Goal: Task Accomplishment & Management: Manage account settings

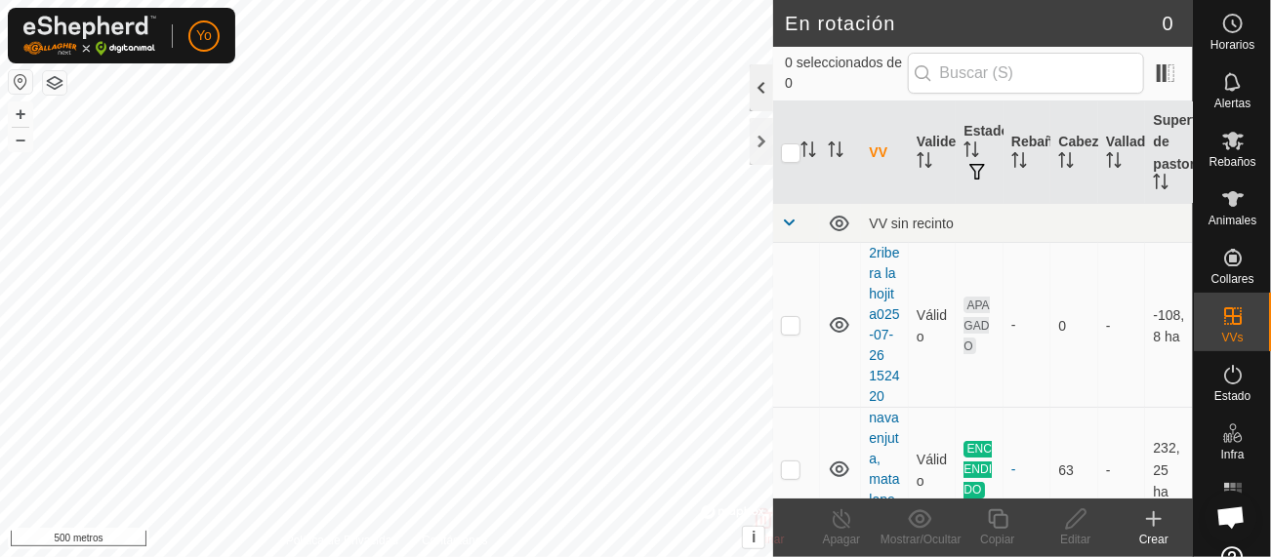
click at [756, 91] on div at bounding box center [761, 87] width 23 height 47
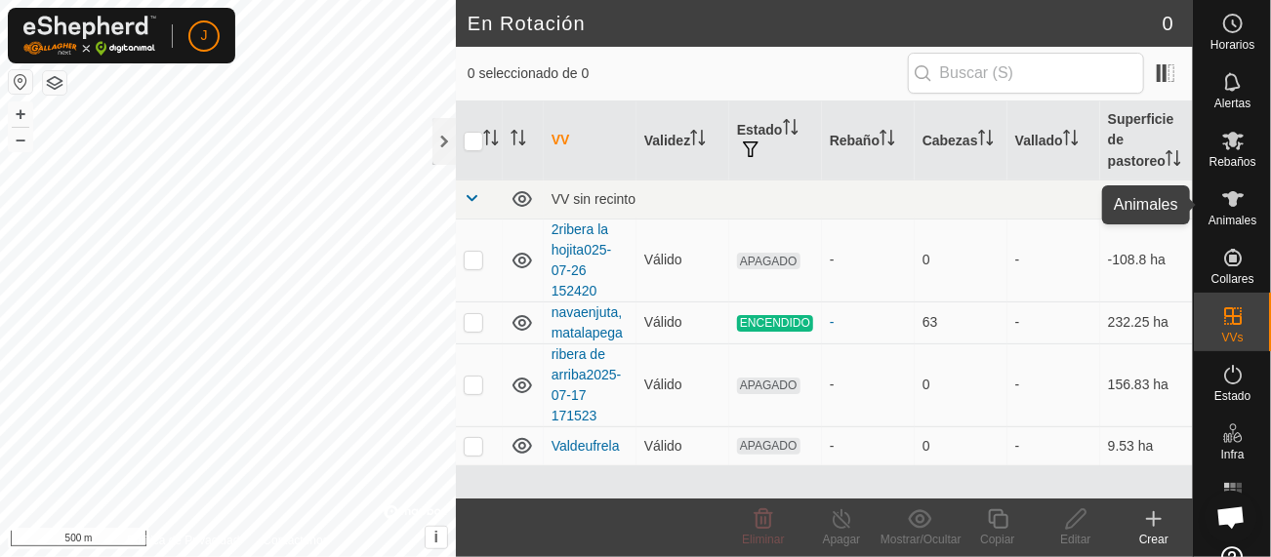
click at [1221, 206] on icon at bounding box center [1232, 198] width 23 height 23
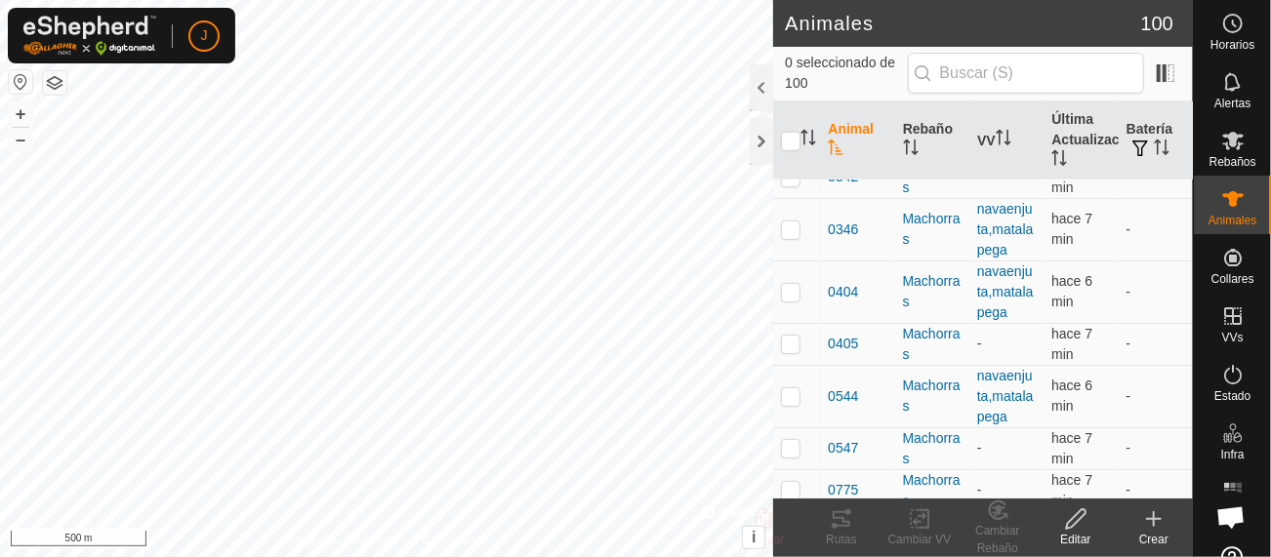
scroll to position [805, 0]
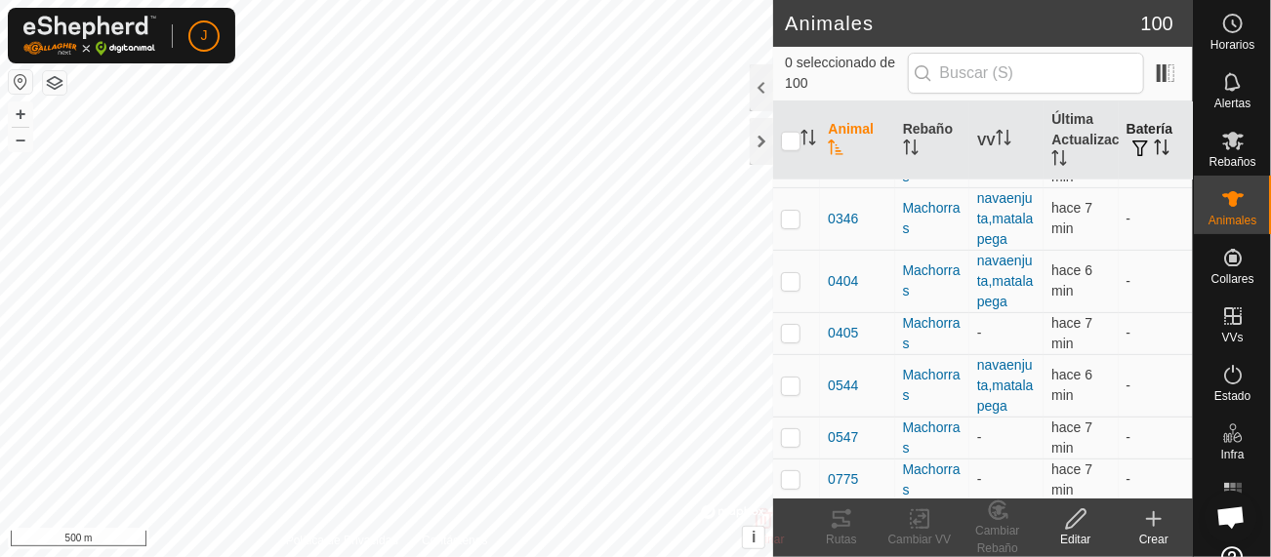
drag, startPoint x: 1175, startPoint y: 187, endPoint x: 1158, endPoint y: 113, distance: 76.2
click at [759, 93] on div at bounding box center [761, 87] width 23 height 47
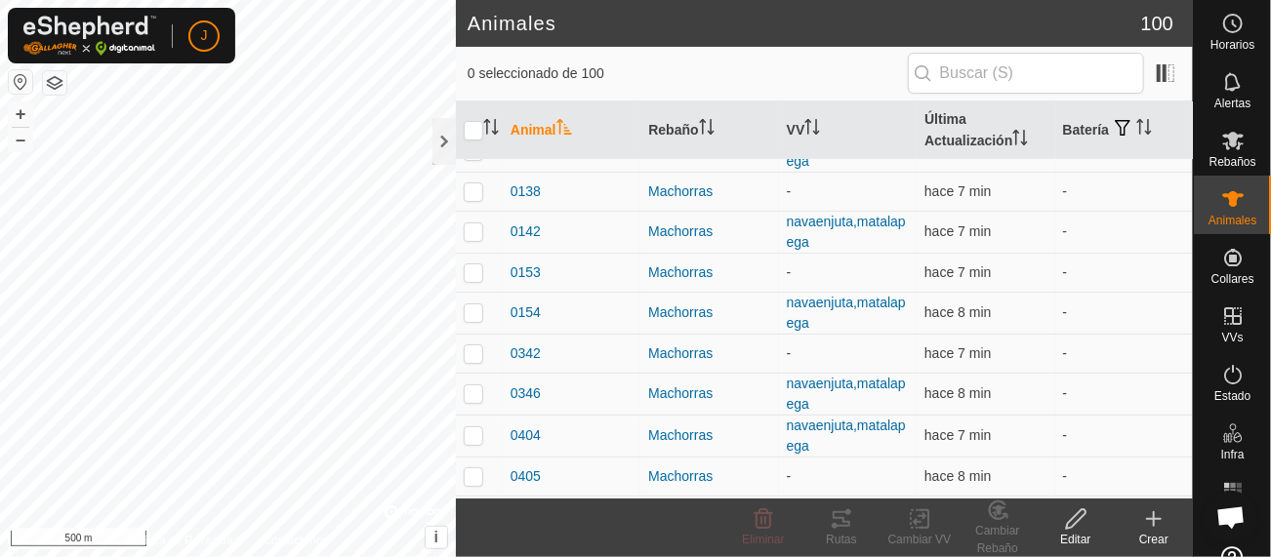
scroll to position [290, 0]
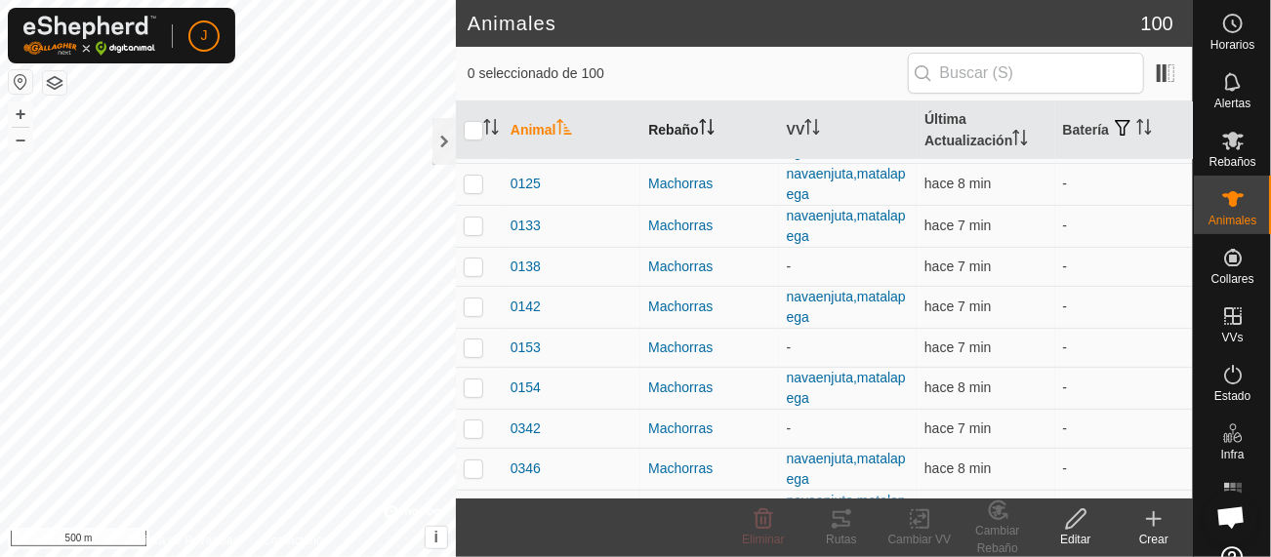
click at [677, 131] on th "Rebaño" at bounding box center [709, 131] width 138 height 59
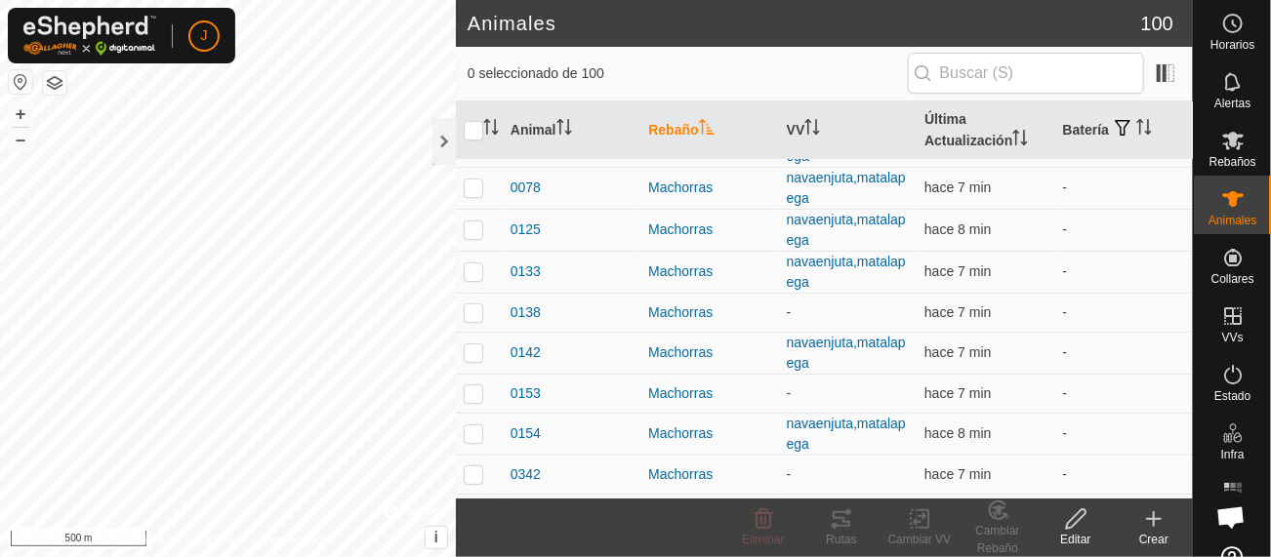
scroll to position [0, 0]
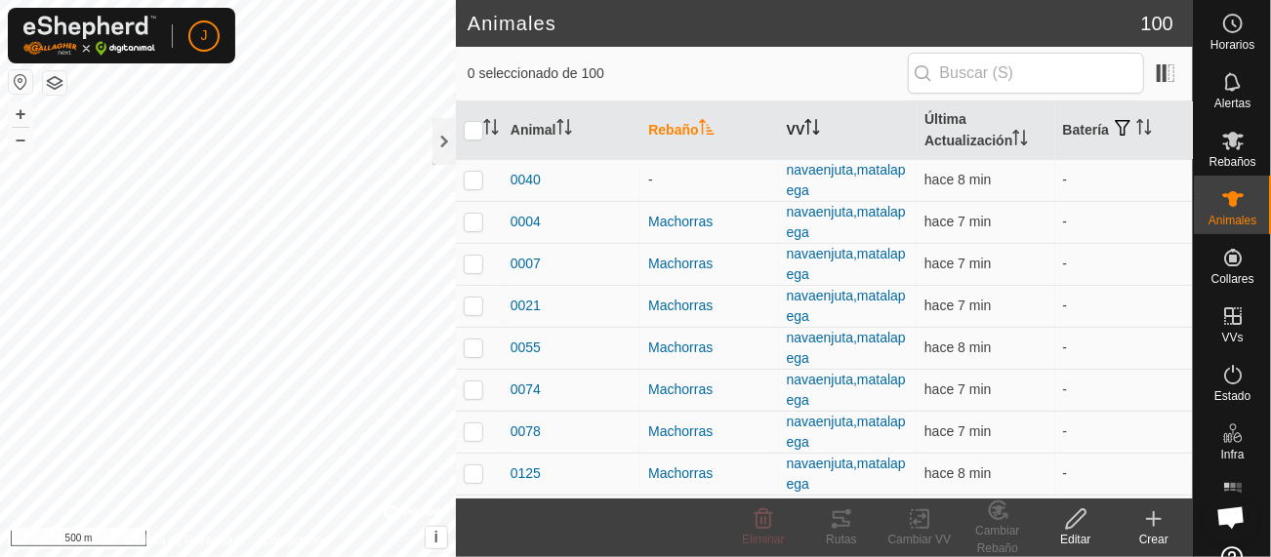
click at [804, 132] on icon "Activar para ordenar" at bounding box center [812, 127] width 16 height 16
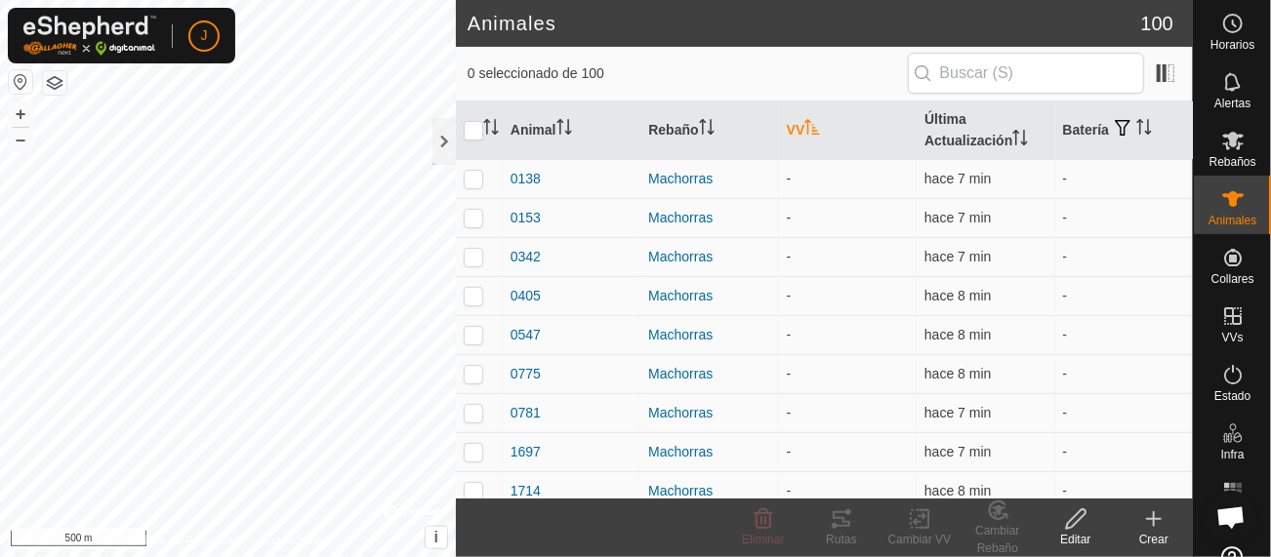
click at [804, 132] on icon "Activar para ordenar" at bounding box center [812, 127] width 16 height 16
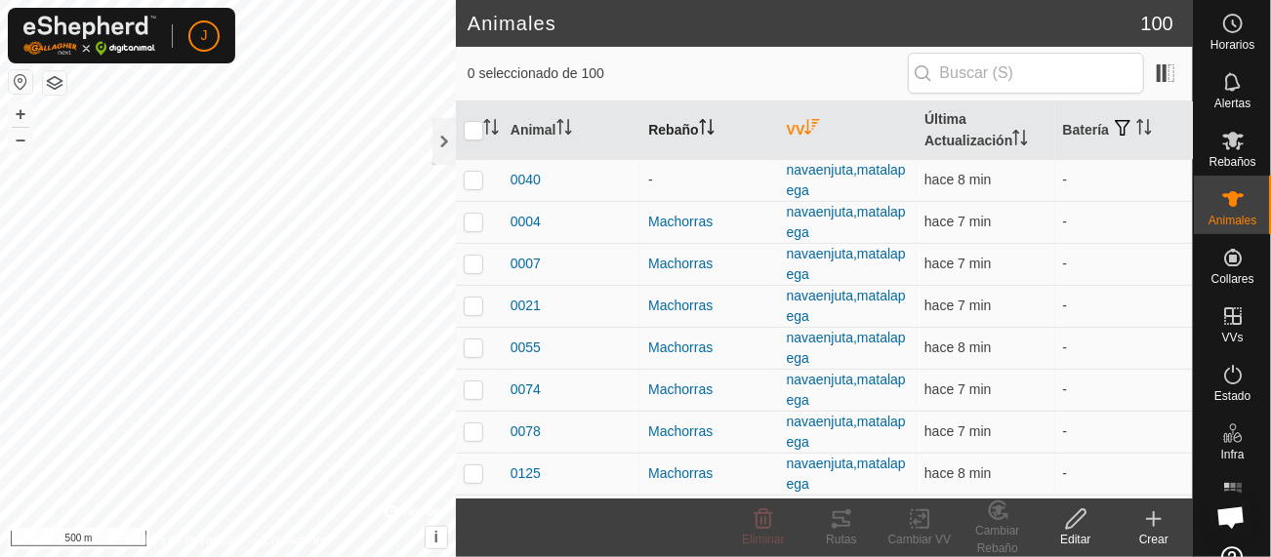
click at [692, 139] on th "Rebaño" at bounding box center [709, 131] width 138 height 59
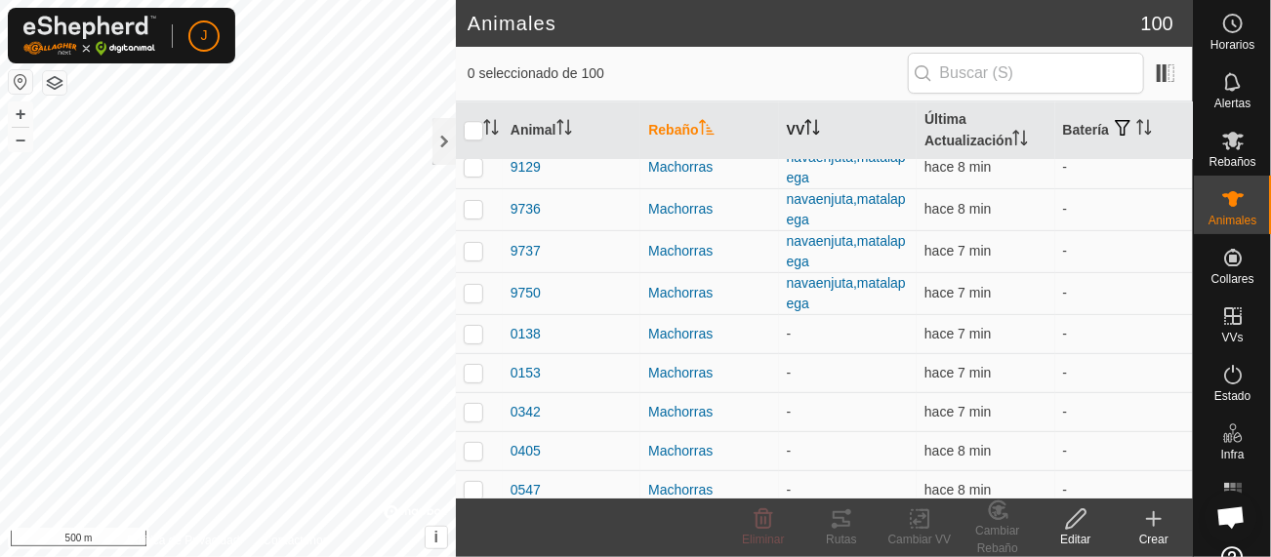
scroll to position [2509, 0]
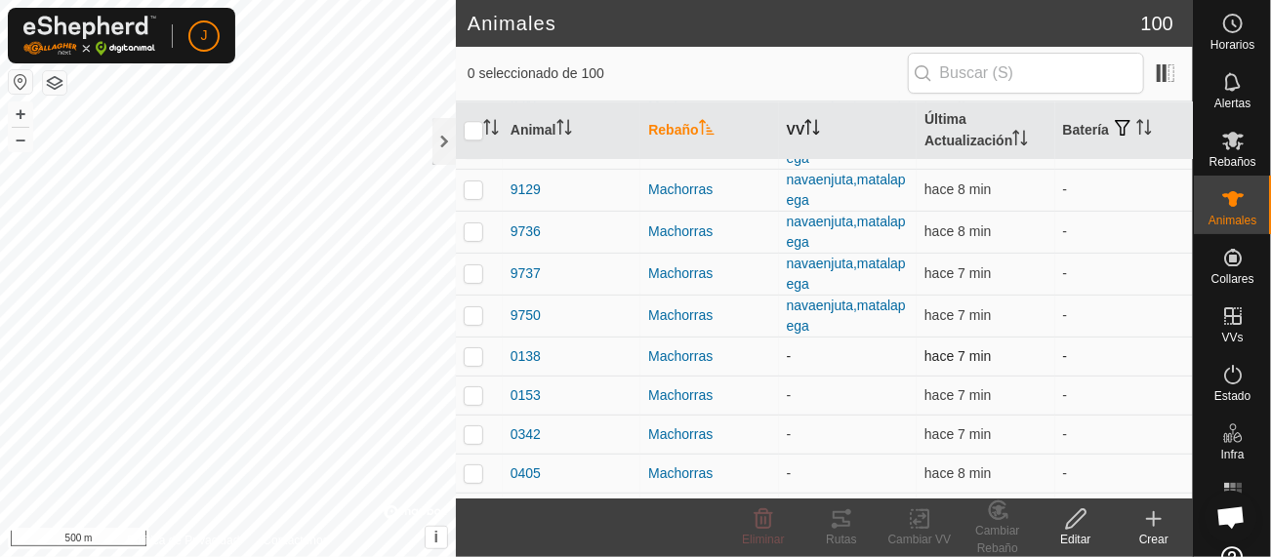
click at [471, 348] on p-checkbox at bounding box center [474, 356] width 20 height 16
checkbox input "true"
click at [474, 388] on p-checkbox at bounding box center [474, 396] width 20 height 16
checkbox input "true"
click at [478, 427] on p-checkbox at bounding box center [474, 435] width 20 height 16
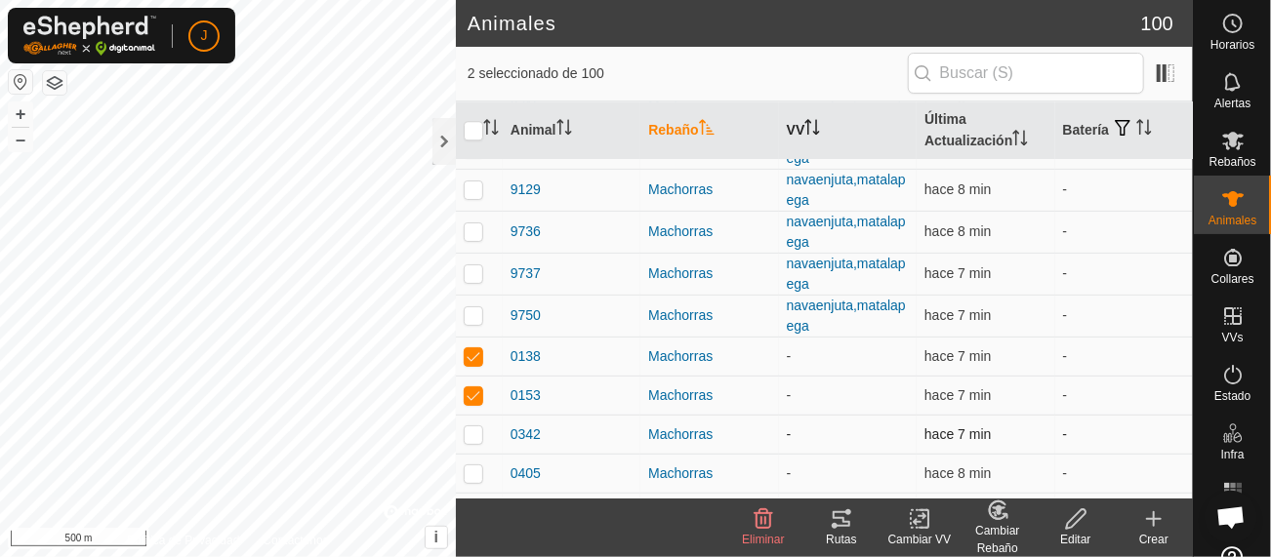
checkbox input "true"
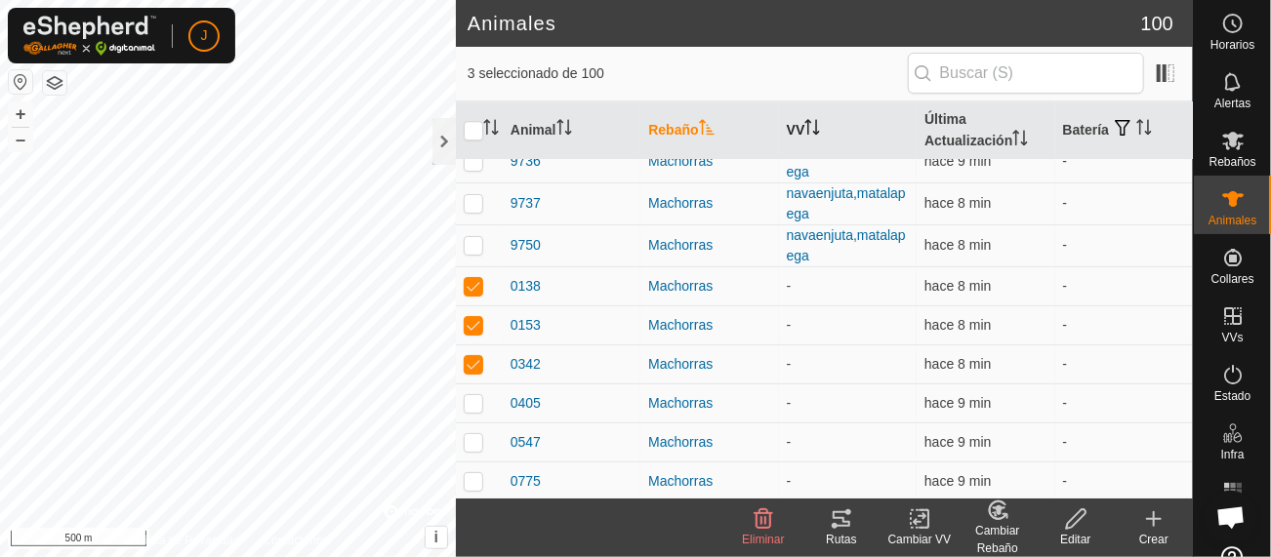
scroll to position [2609, 0]
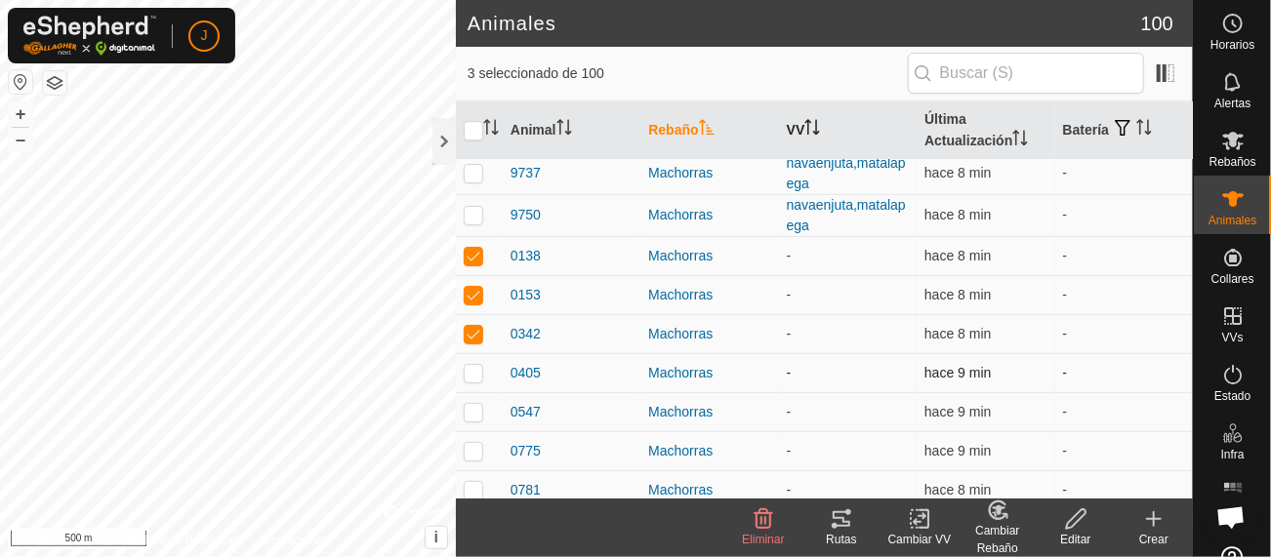
click at [473, 365] on p-checkbox at bounding box center [474, 373] width 20 height 16
checkbox input "true"
click at [471, 404] on p-checkbox at bounding box center [474, 412] width 20 height 16
checkbox input "true"
click at [473, 443] on p-checkbox at bounding box center [474, 451] width 20 height 16
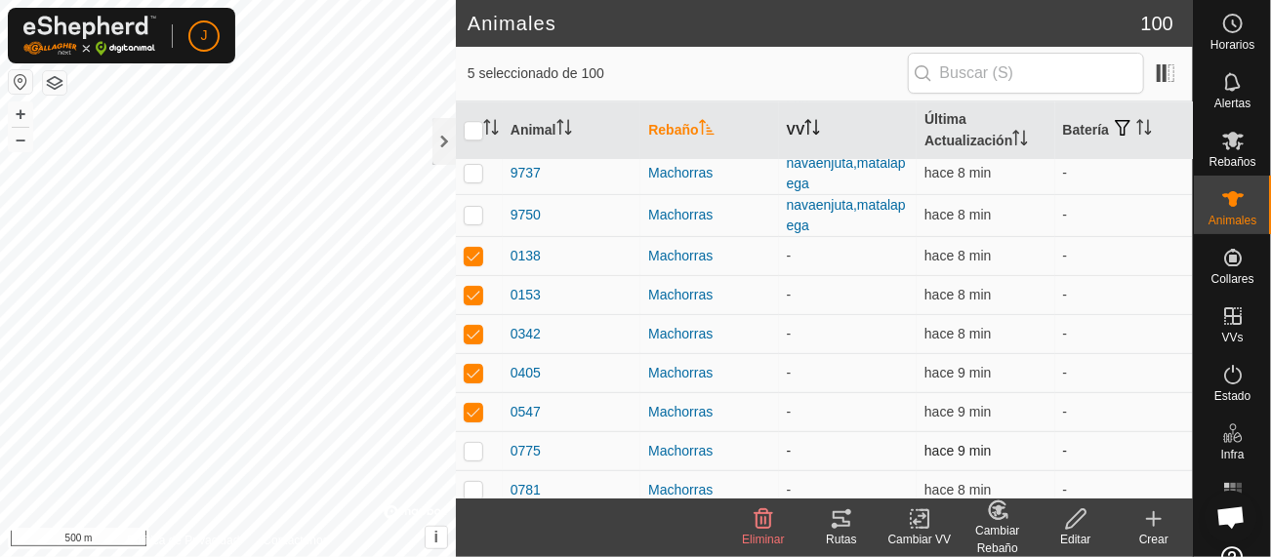
checkbox input "true"
click at [475, 482] on p-checkbox at bounding box center [474, 490] width 20 height 16
checkbox input "true"
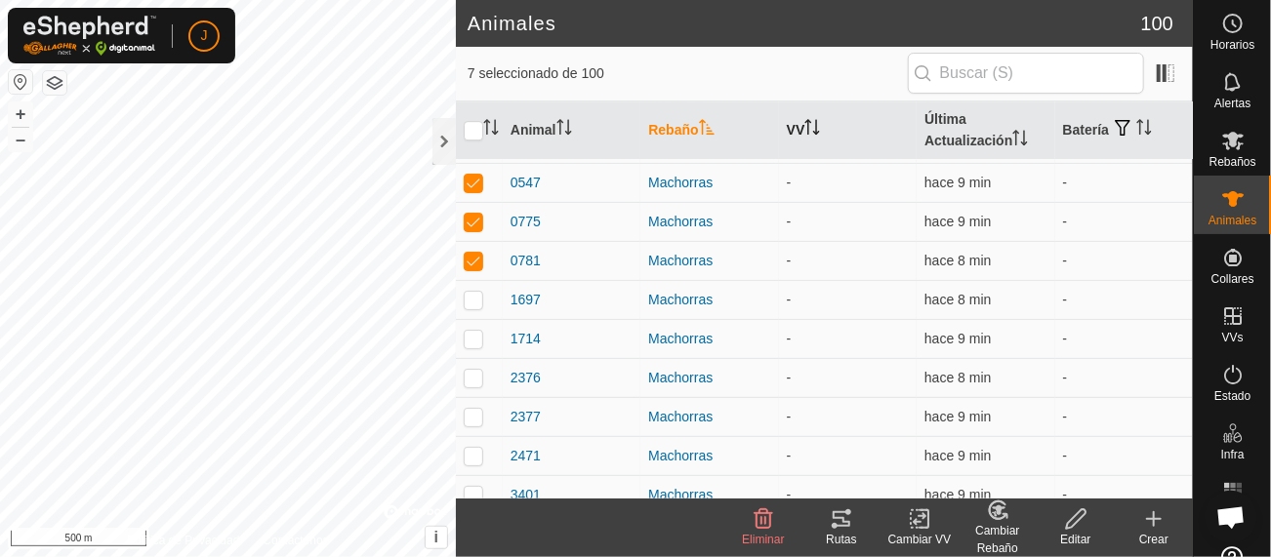
scroll to position [2854, 0]
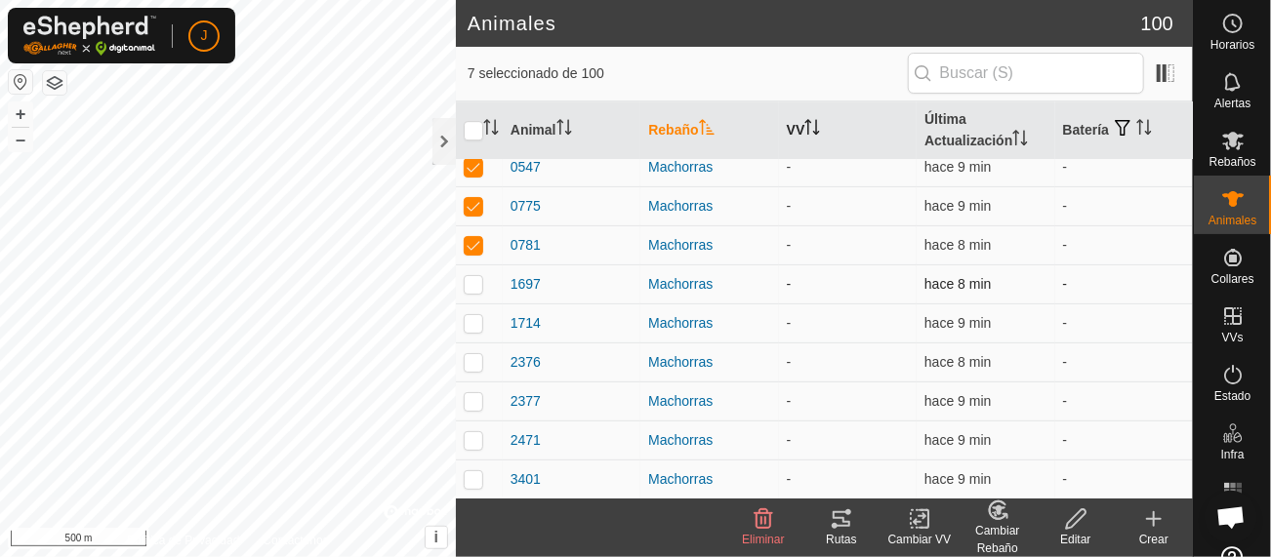
click at [469, 276] on p-checkbox at bounding box center [474, 284] width 20 height 16
checkbox input "true"
click at [473, 315] on p-checkbox at bounding box center [474, 323] width 20 height 16
checkbox input "true"
click at [473, 354] on p-checkbox at bounding box center [474, 362] width 20 height 16
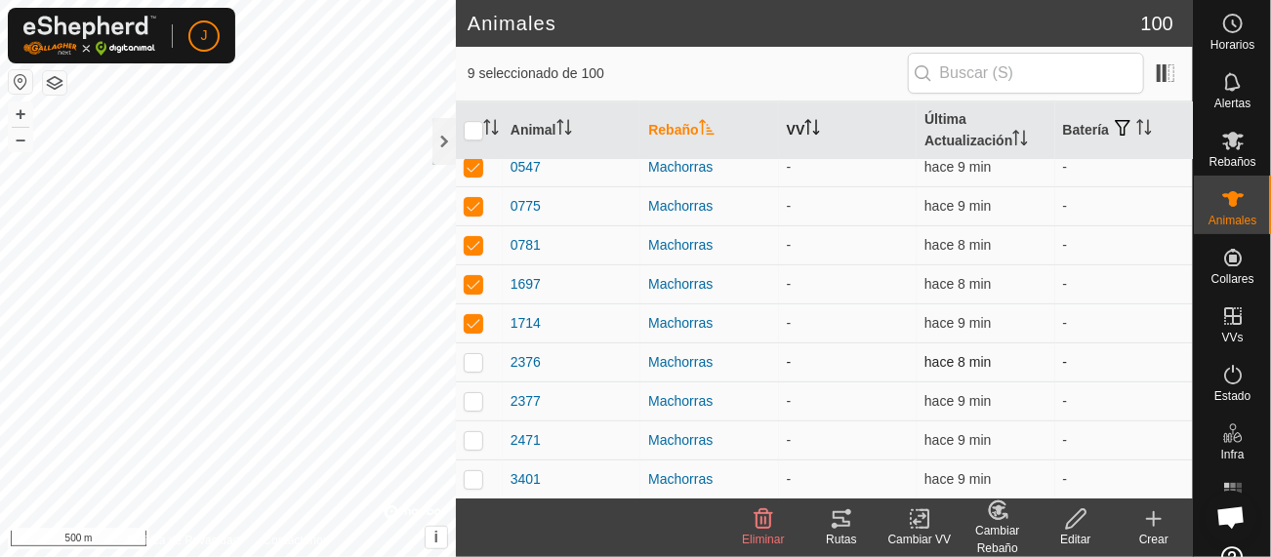
checkbox input "true"
click at [476, 393] on p-checkbox at bounding box center [474, 401] width 20 height 16
checkbox input "true"
click at [474, 432] on p-checkbox at bounding box center [474, 440] width 20 height 16
checkbox input "true"
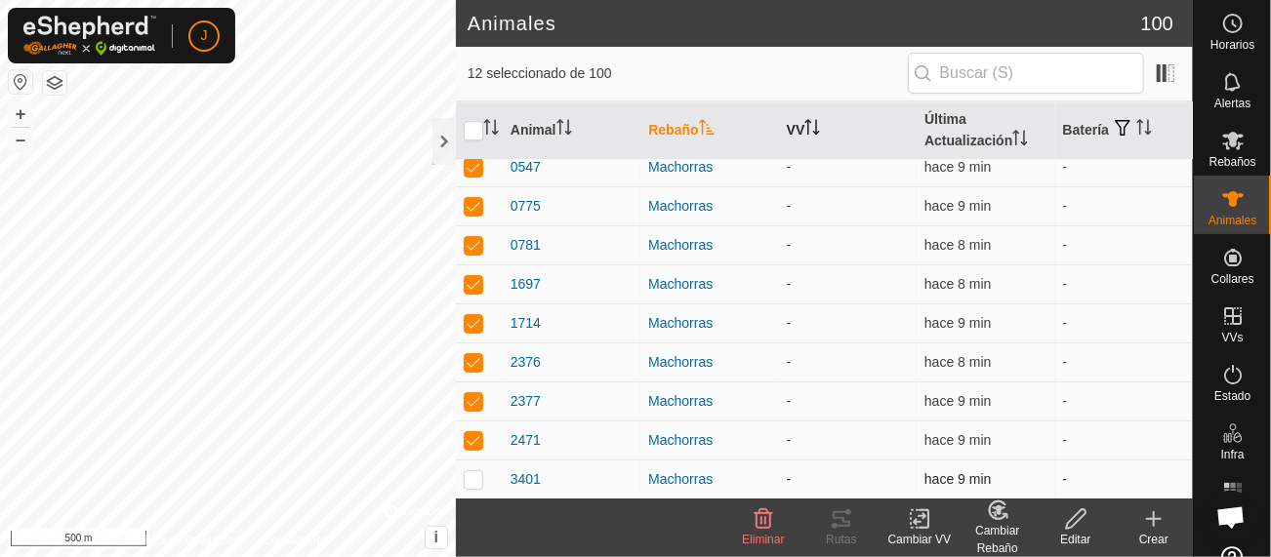
click at [477, 471] on p-checkbox at bounding box center [474, 479] width 20 height 16
checkbox input "true"
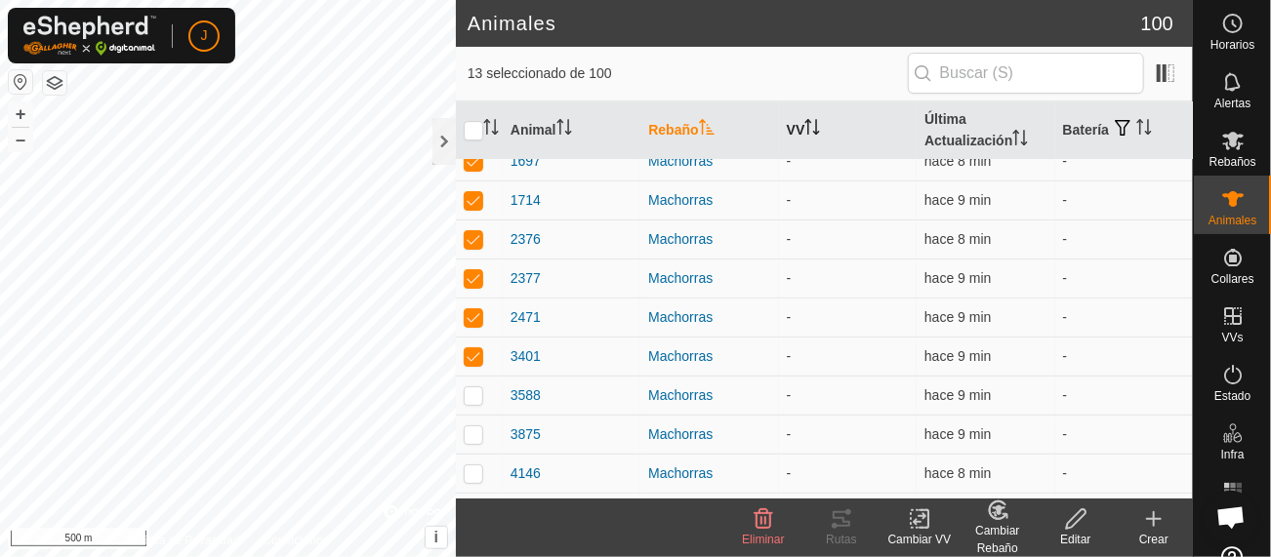
scroll to position [3031, 0]
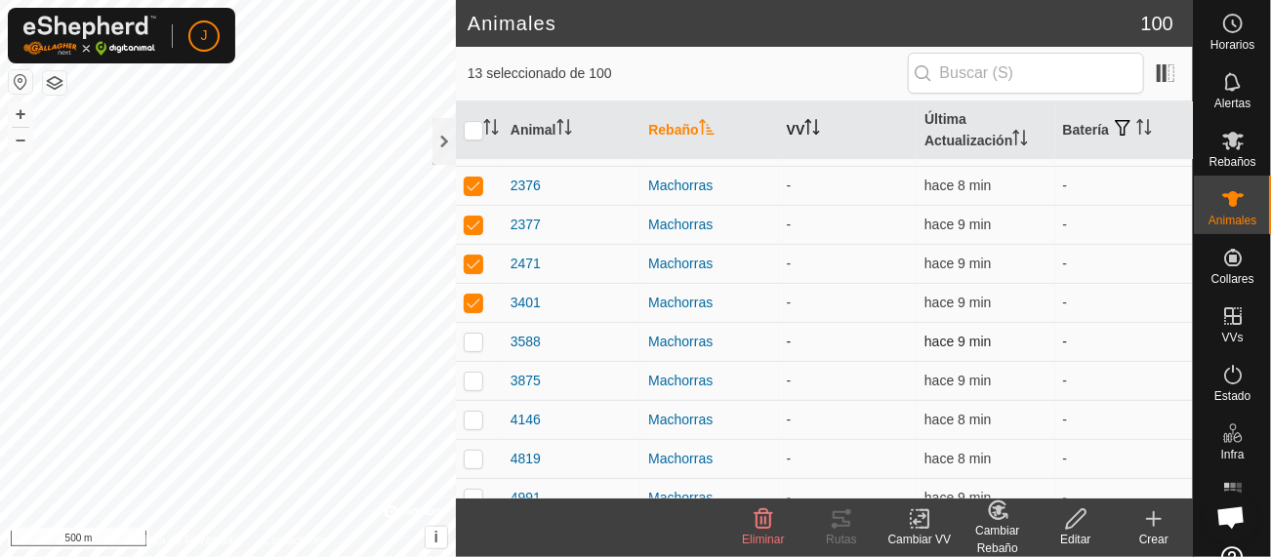
click at [474, 334] on p-checkbox at bounding box center [474, 342] width 20 height 16
checkbox input "true"
click at [473, 373] on p-checkbox at bounding box center [474, 381] width 20 height 16
checkbox input "true"
click at [473, 412] on p-checkbox at bounding box center [474, 420] width 20 height 16
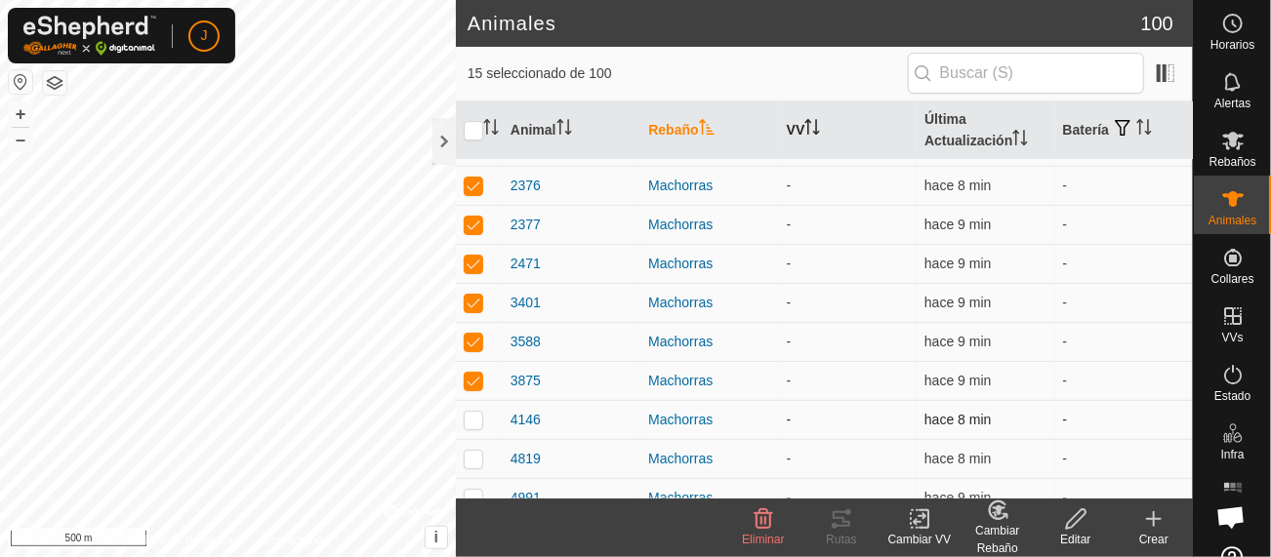
checkbox input "true"
click at [472, 451] on p-checkbox at bounding box center [474, 459] width 20 height 16
checkbox input "true"
click at [473, 490] on p-checkbox at bounding box center [474, 498] width 20 height 16
checkbox input "true"
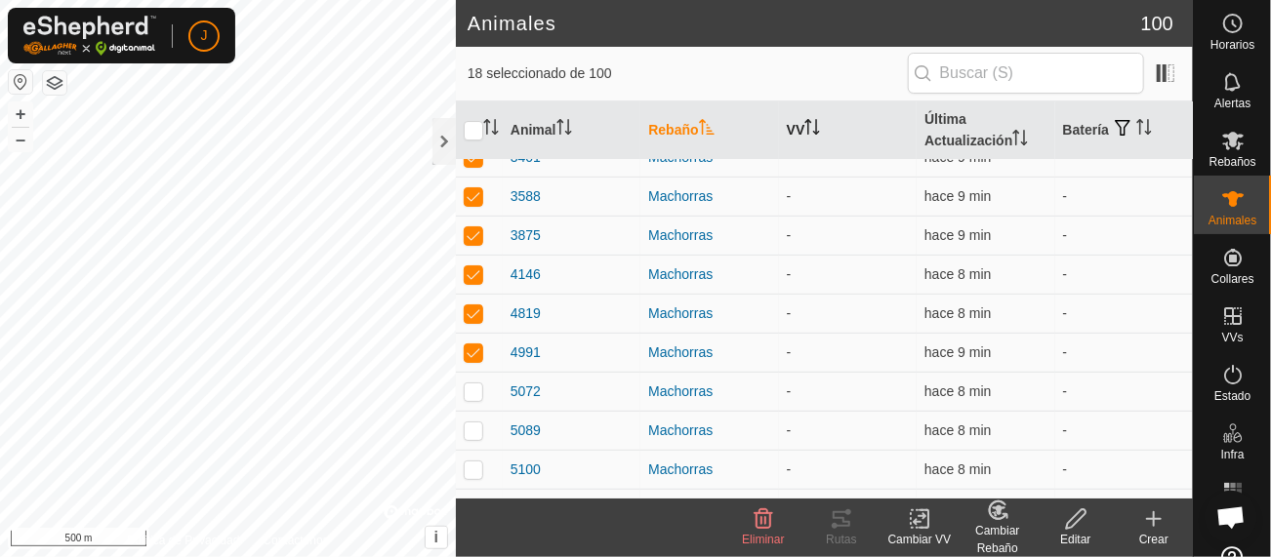
scroll to position [3184, 0]
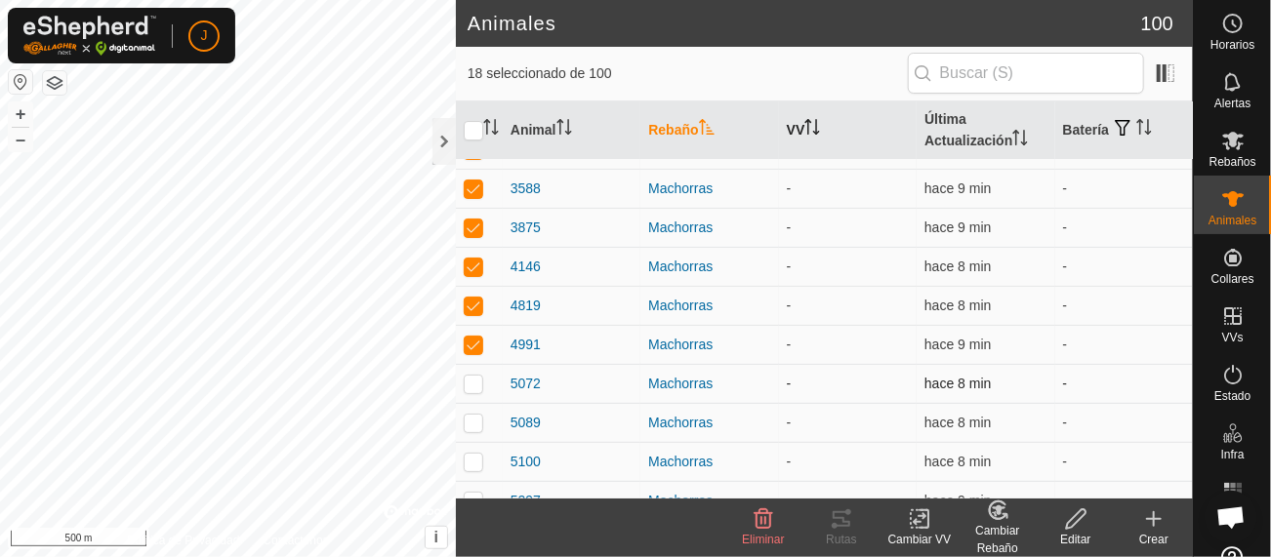
click at [478, 376] on p-checkbox at bounding box center [474, 384] width 20 height 16
checkbox input "true"
click at [472, 415] on p-checkbox at bounding box center [474, 423] width 20 height 16
checkbox input "true"
click at [471, 454] on p-checkbox at bounding box center [474, 462] width 20 height 16
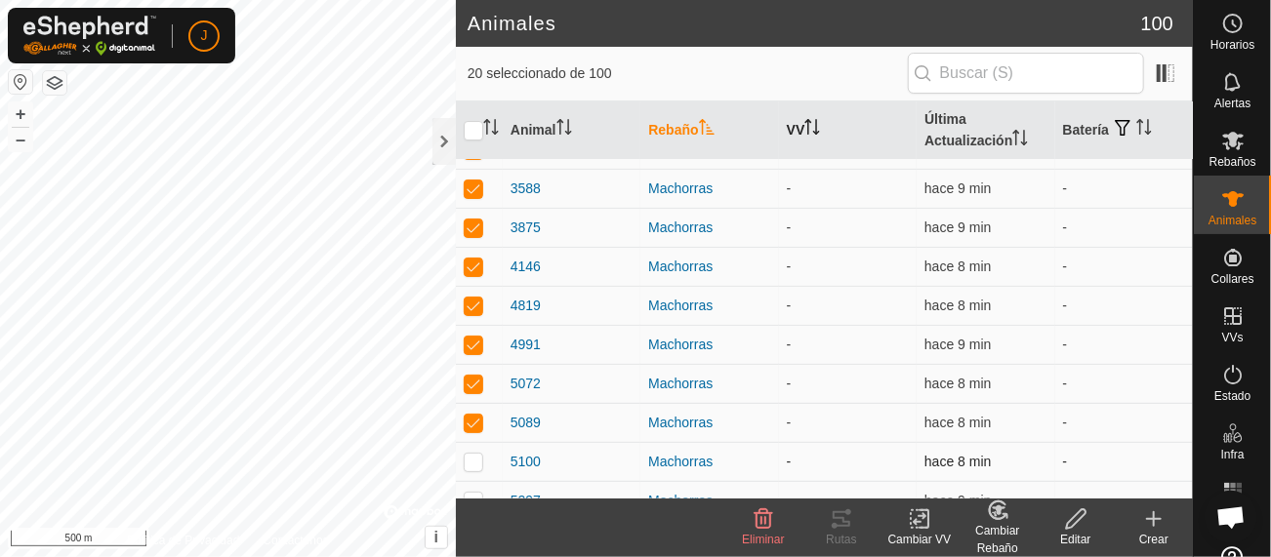
checkbox input "true"
click at [474, 493] on p-checkbox at bounding box center [474, 501] width 20 height 16
checkbox input "true"
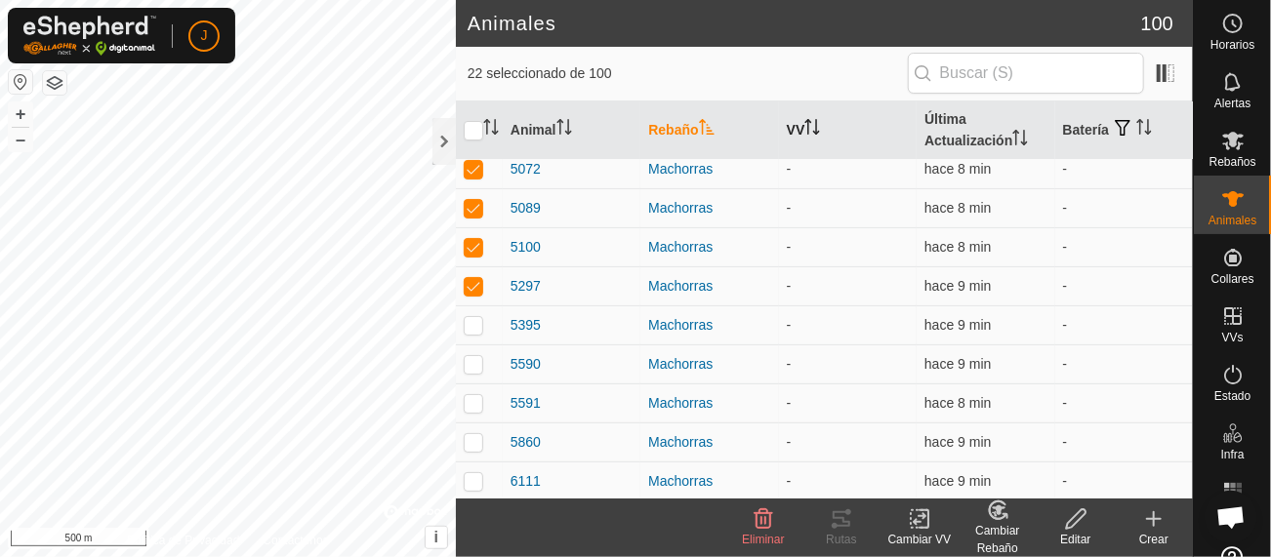
scroll to position [3414, 0]
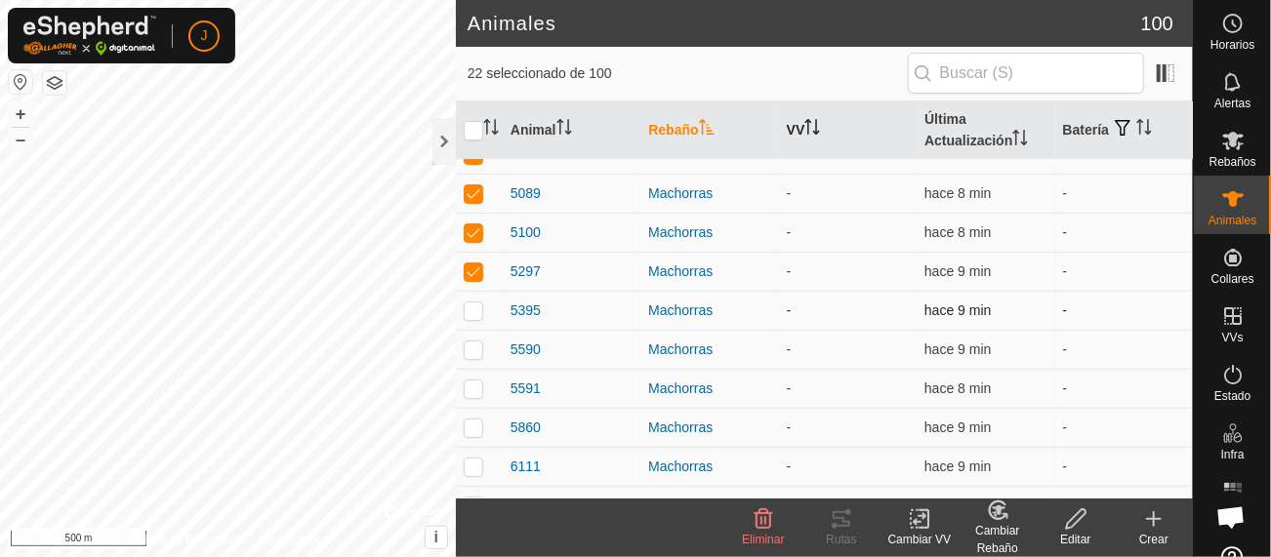
click at [472, 303] on p-checkbox at bounding box center [474, 311] width 20 height 16
checkbox input "true"
click at [475, 342] on p-checkbox at bounding box center [474, 350] width 20 height 16
checkbox input "true"
click at [474, 369] on td at bounding box center [479, 388] width 47 height 39
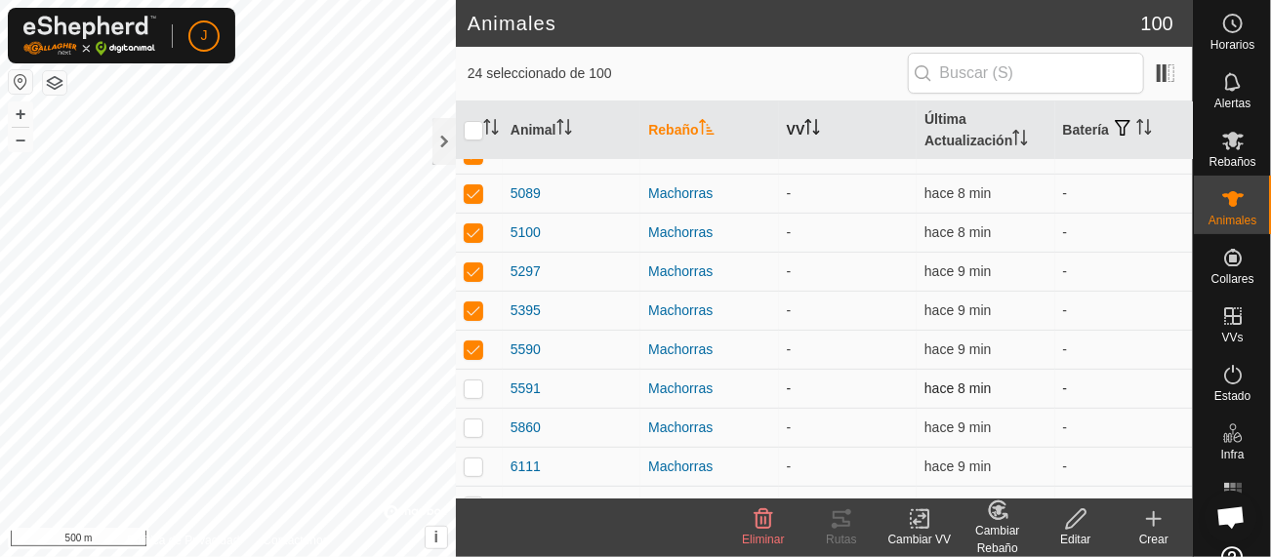
checkbox input "true"
click at [471, 420] on p-checkbox at bounding box center [474, 428] width 20 height 16
checkbox input "true"
click at [470, 459] on p-checkbox at bounding box center [474, 467] width 20 height 16
checkbox input "true"
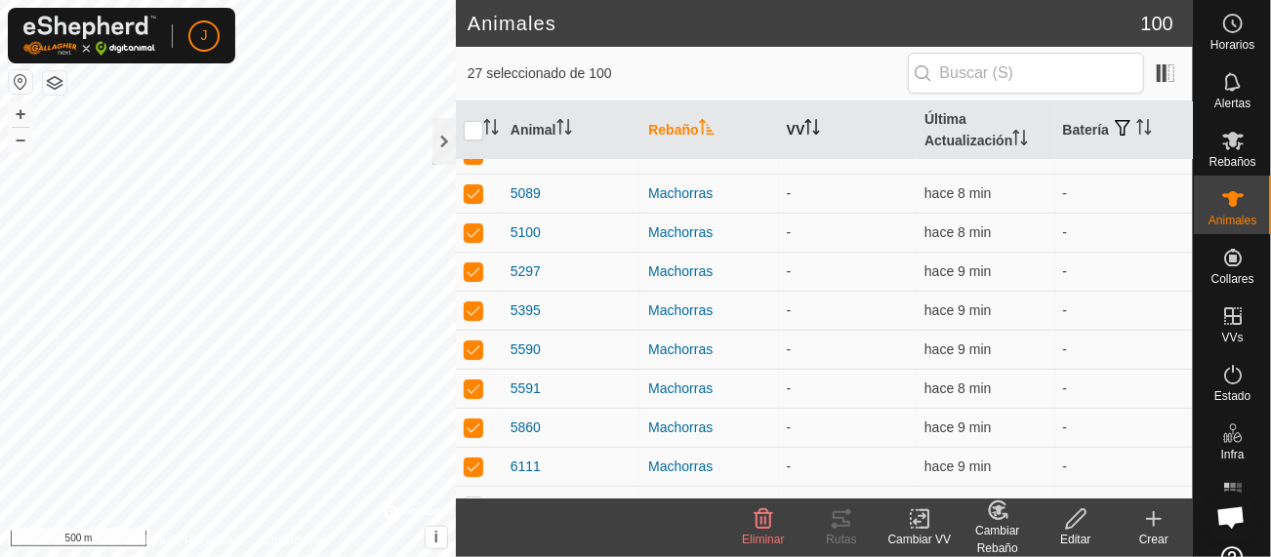
click at [469, 498] on p-checkbox at bounding box center [474, 506] width 20 height 16
checkbox input "true"
click at [996, 531] on div "Cambiar Rebaño" at bounding box center [998, 539] width 78 height 35
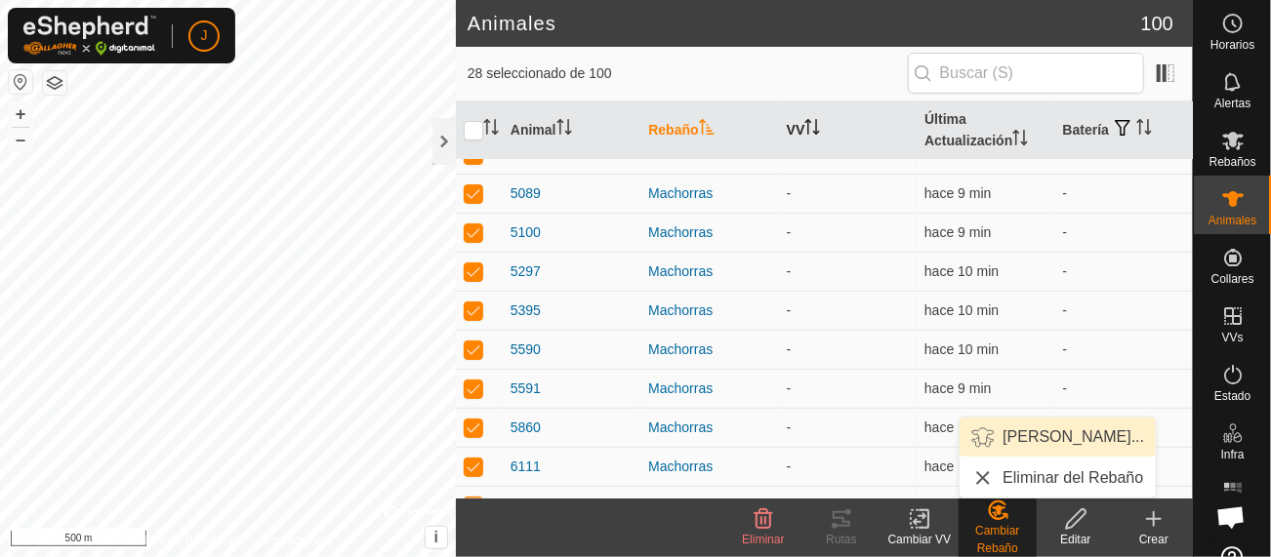
click at [1019, 436] on link "[PERSON_NAME]..." at bounding box center [1058, 437] width 196 height 39
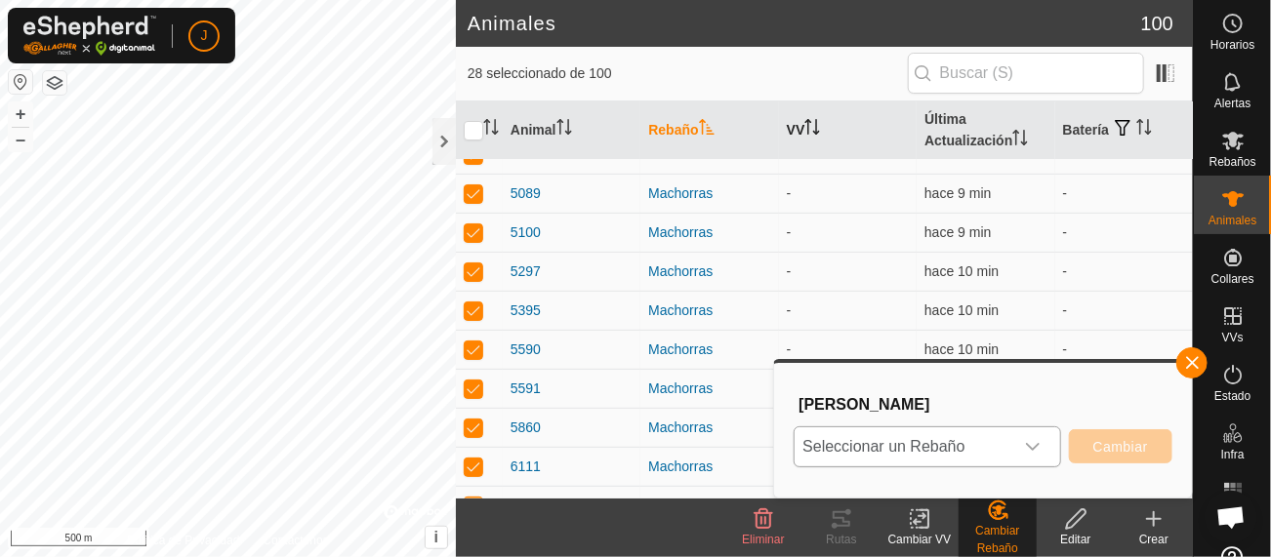
click at [1036, 445] on icon "dropdown trigger" at bounding box center [1033, 447] width 16 height 16
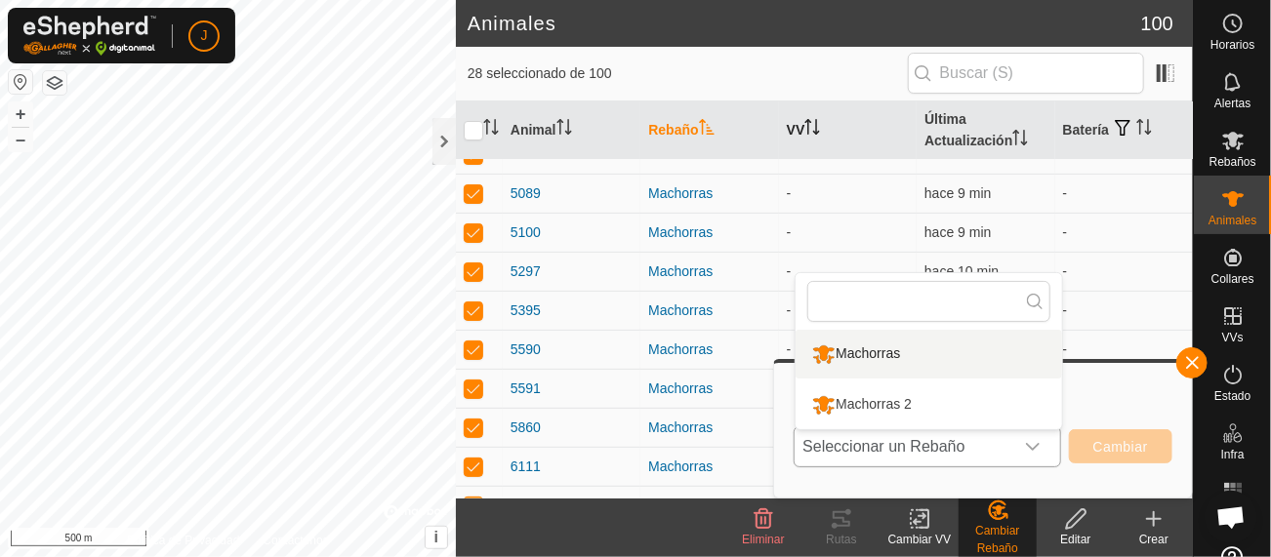
click at [872, 348] on li "Machorras" at bounding box center [929, 354] width 266 height 49
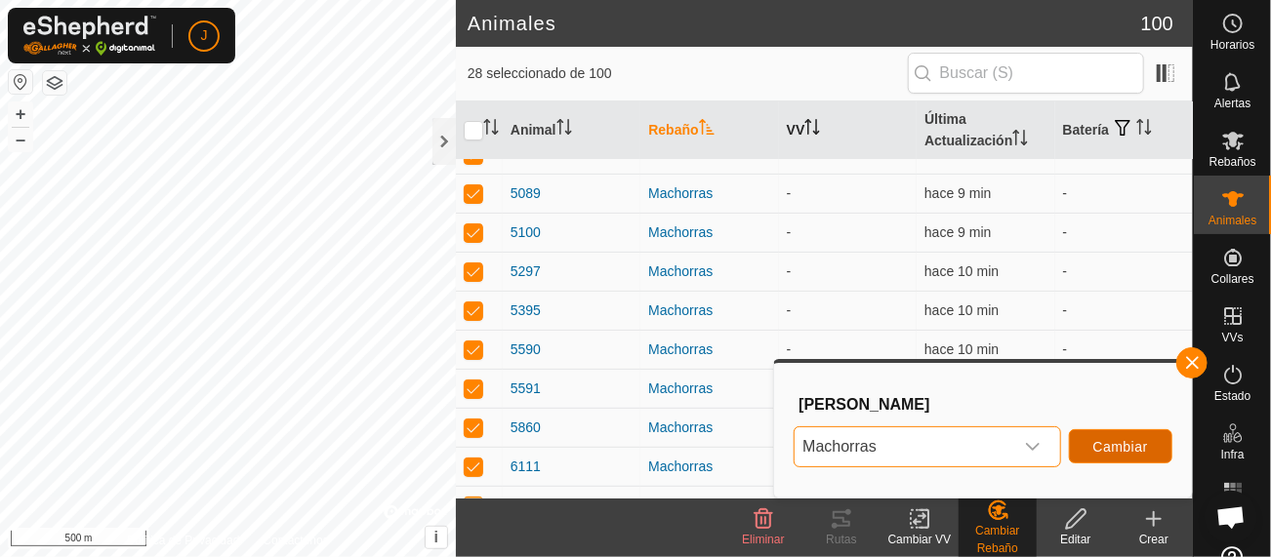
click at [1105, 442] on span "Cambiar" at bounding box center [1120, 447] width 55 height 16
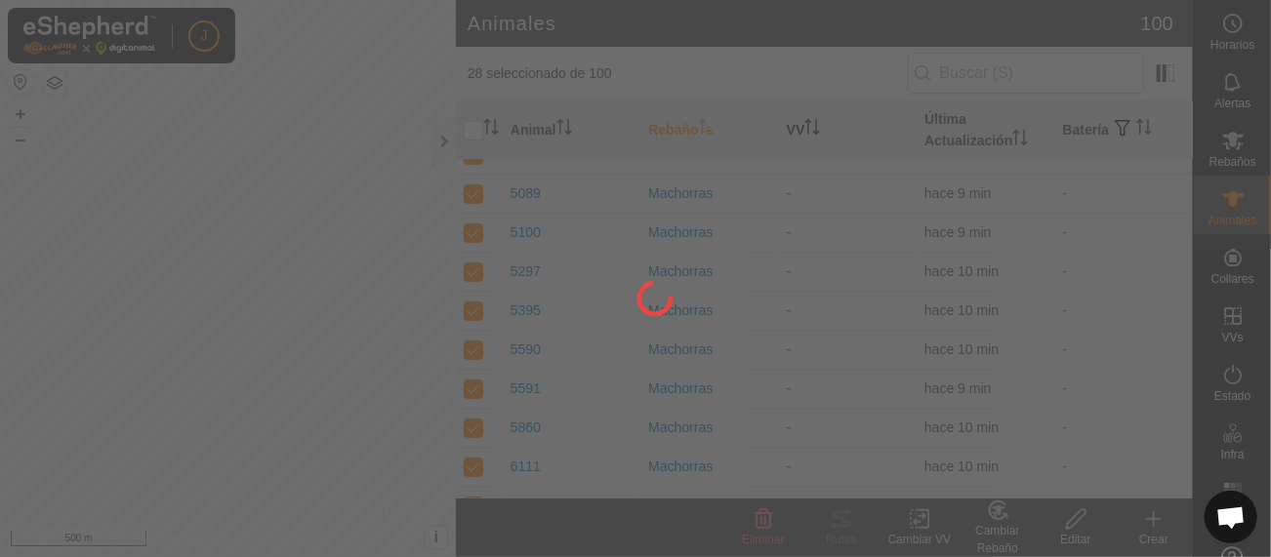
checkbox input "false"
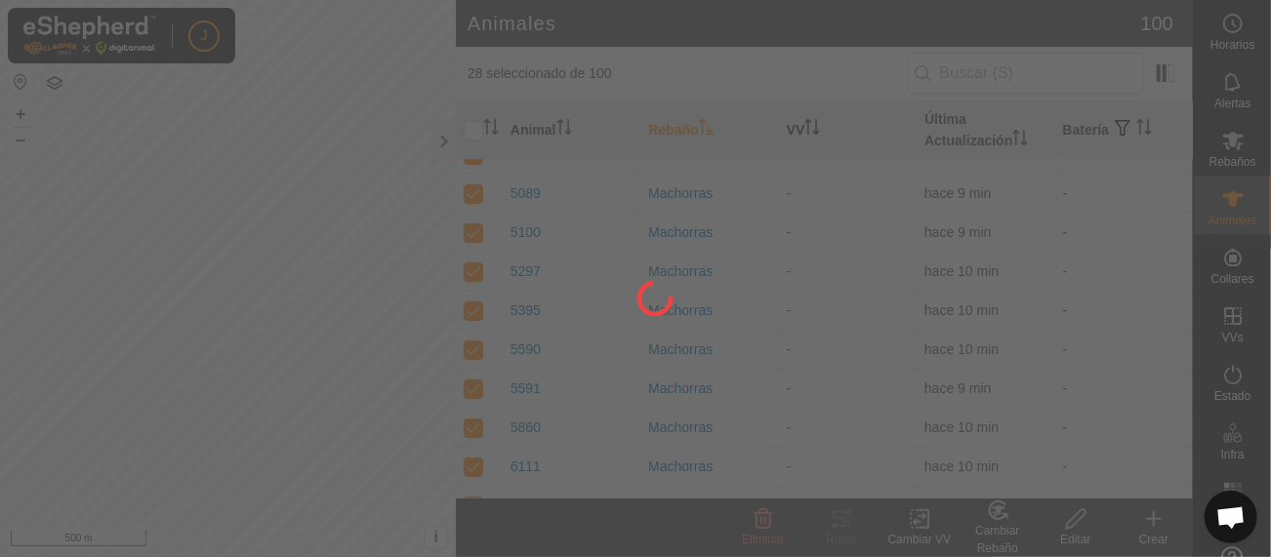
checkbox input "false"
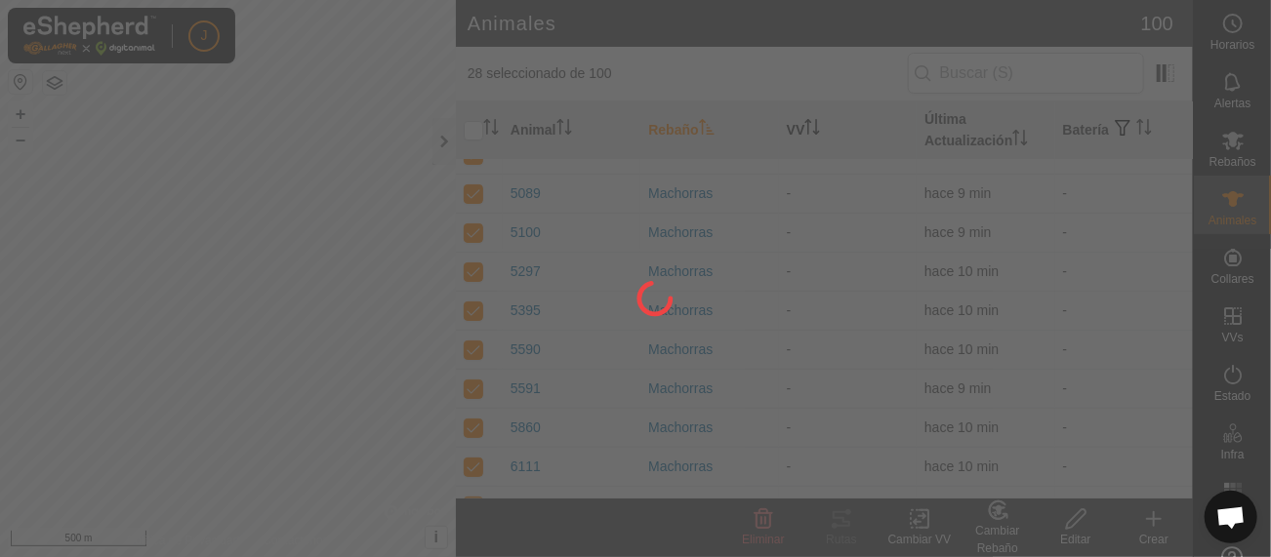
checkbox input "false"
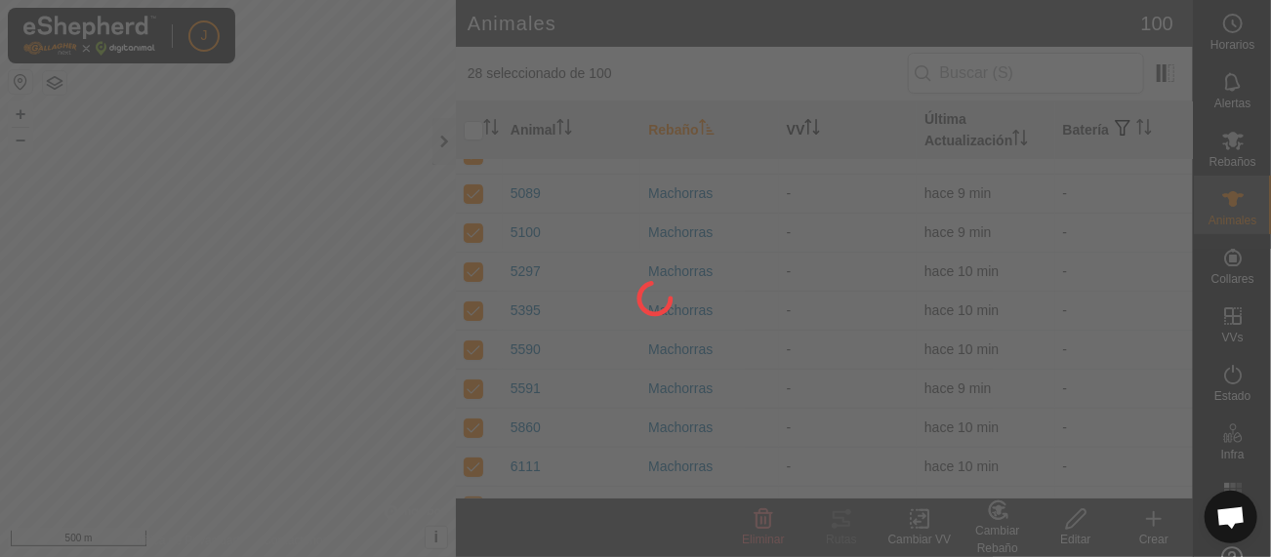
checkbox input "false"
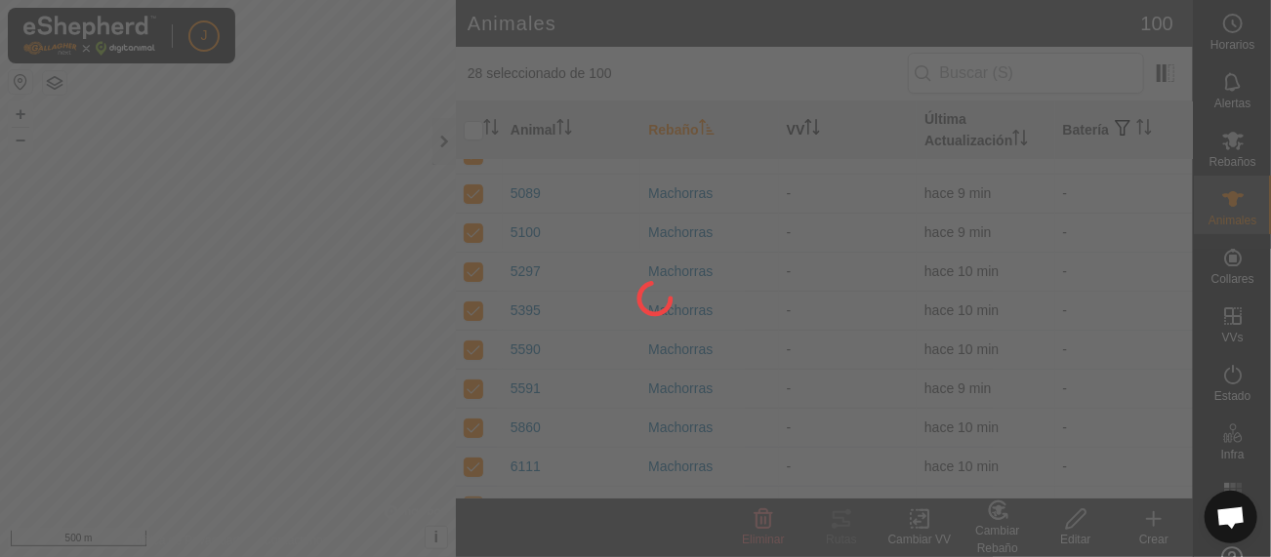
checkbox input "false"
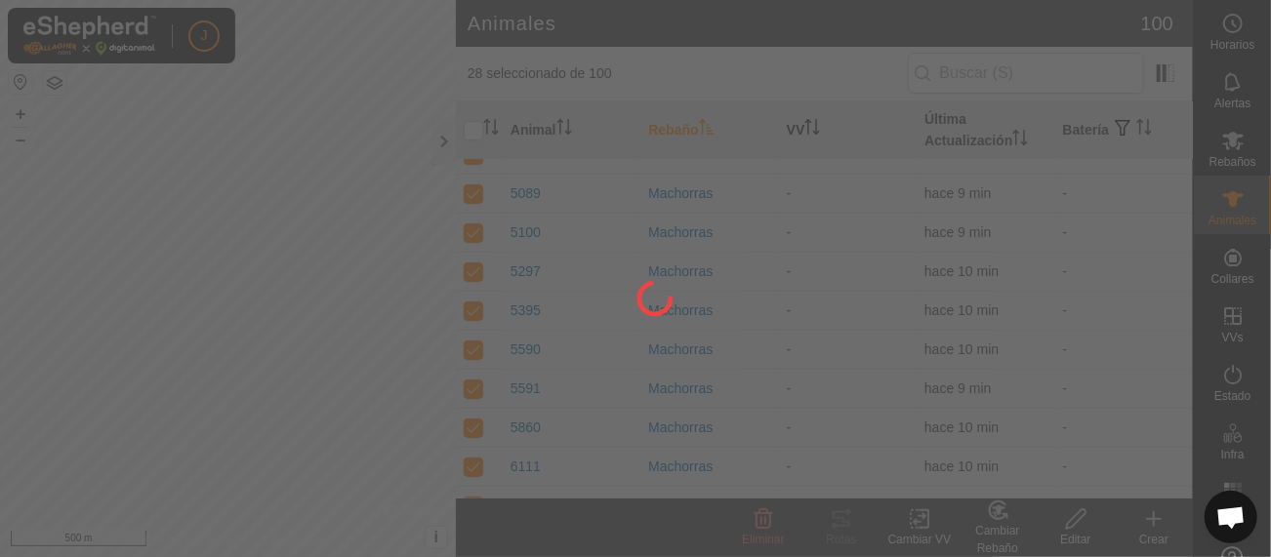
checkbox input "false"
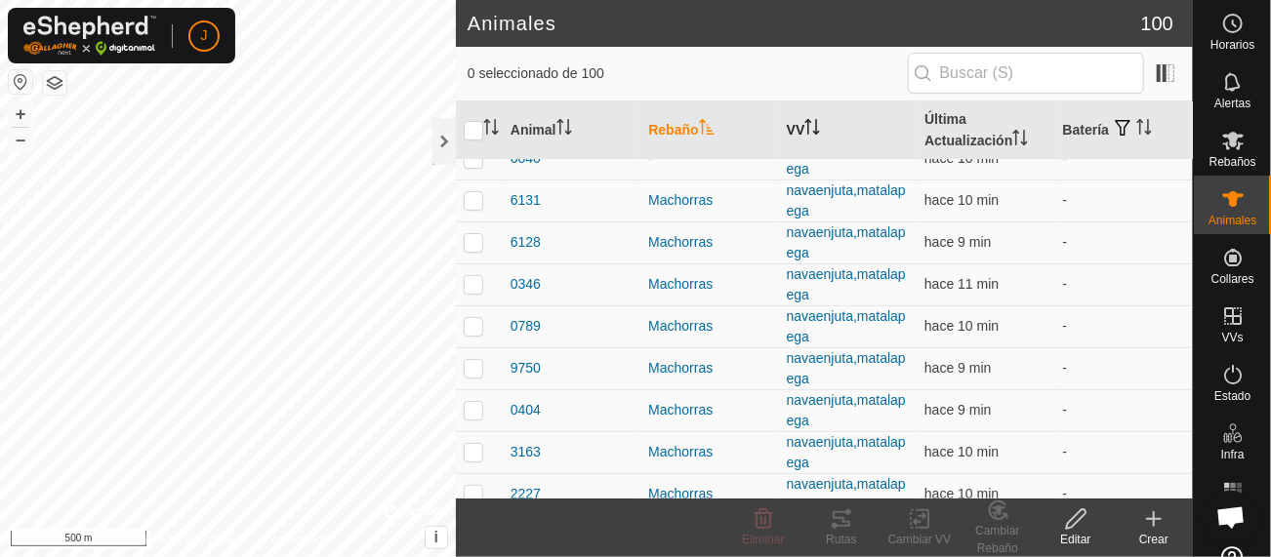
scroll to position [0, 0]
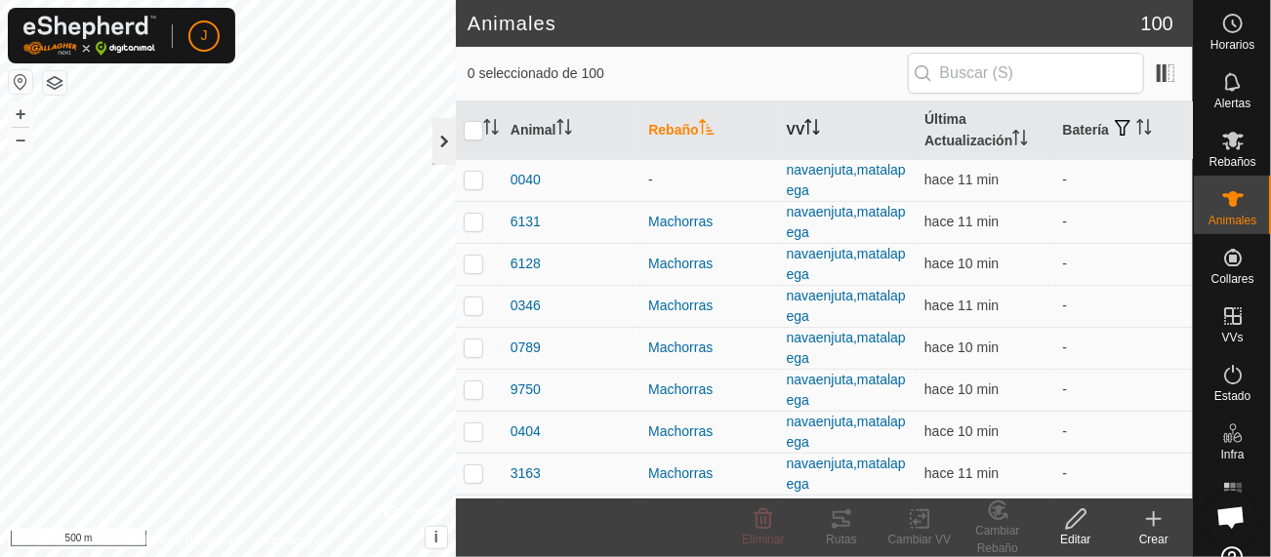
click at [443, 143] on div at bounding box center [443, 141] width 23 height 47
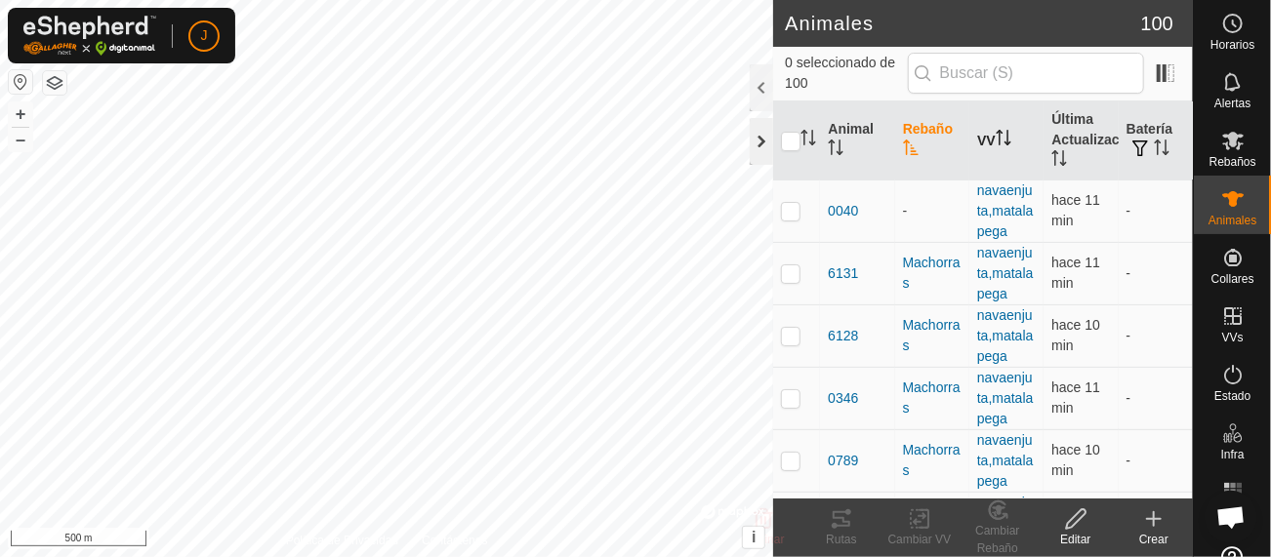
click at [762, 137] on div at bounding box center [761, 141] width 23 height 47
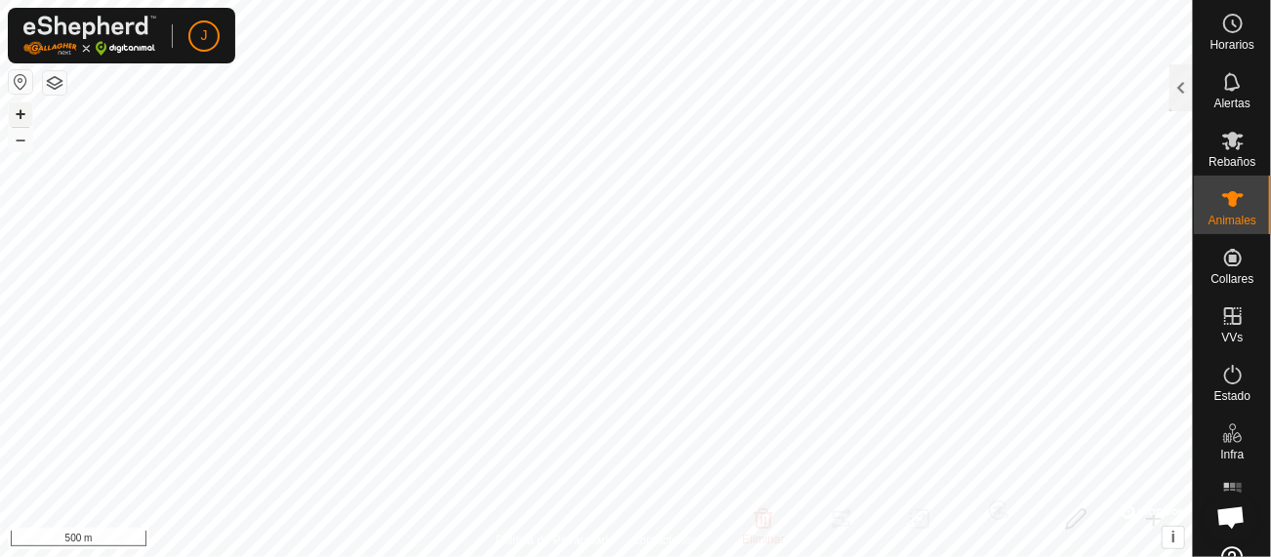
click at [26, 116] on button "+" at bounding box center [20, 113] width 23 height 23
click at [0, 556] on html "J Horarios Alertas Rebaños Animales Collares VVs Estado Infra Mapa de Calor Ayu…" at bounding box center [635, 278] width 1271 height 557
